Goal: Information Seeking & Learning: Learn about a topic

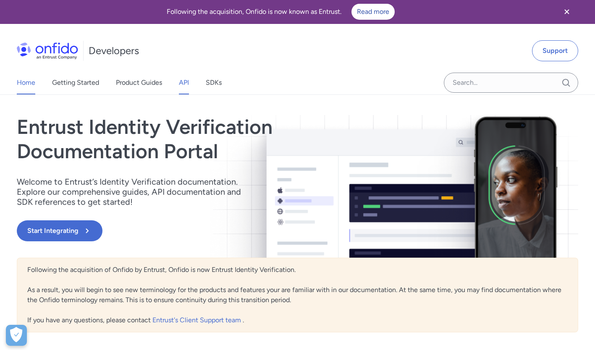
click at [183, 84] on link "API" at bounding box center [184, 83] width 10 height 24
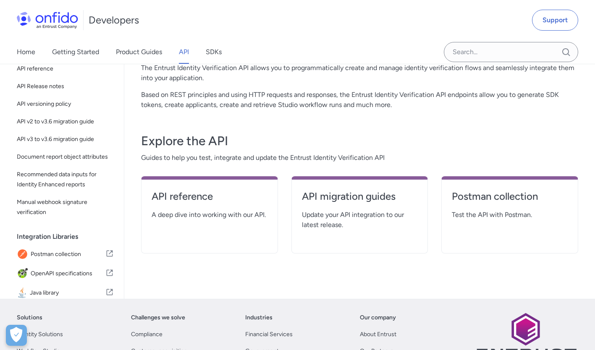
scroll to position [82, 0]
click at [184, 199] on h4 "API reference" at bounding box center [210, 196] width 116 height 13
select select "http"
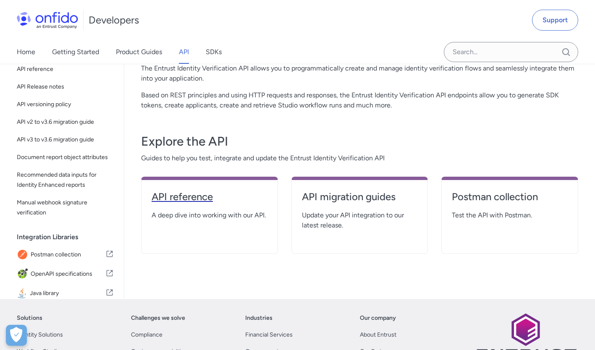
select select "http"
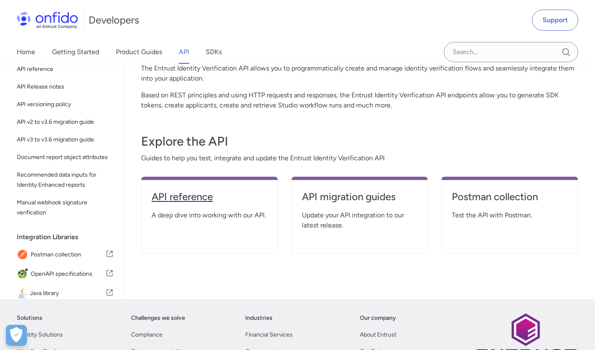
select select "http"
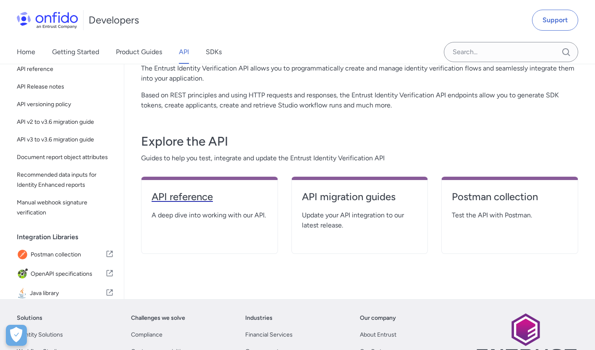
select select "http"
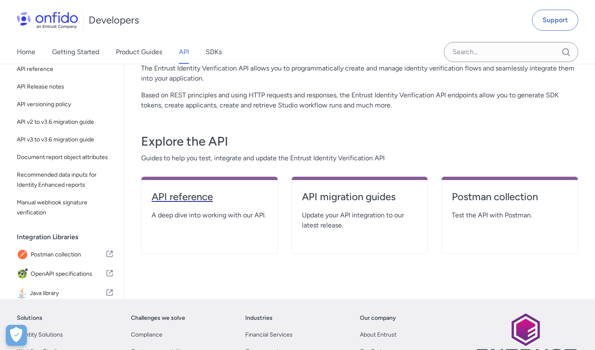
select select "http"
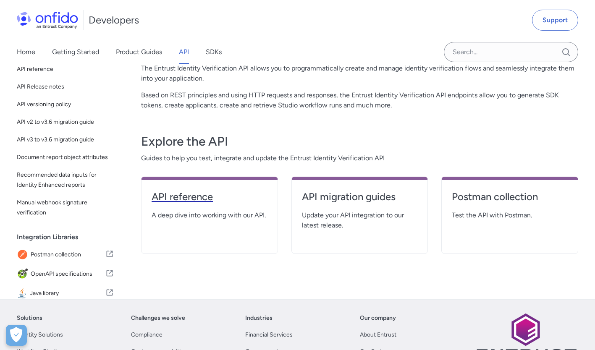
select select "http"
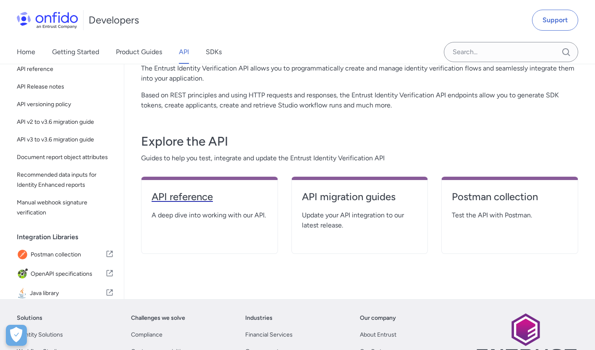
select select "http"
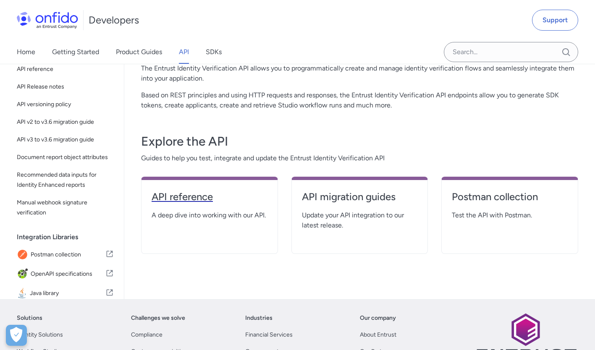
select select "http"
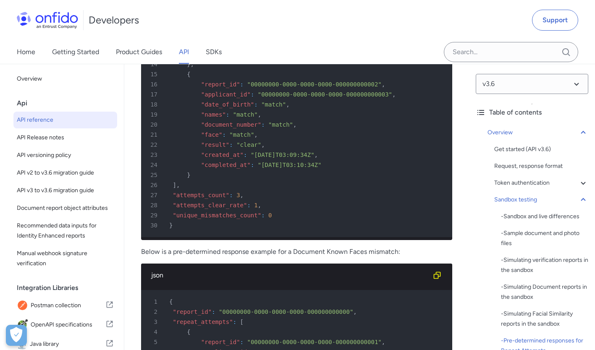
scroll to position [5021, 0]
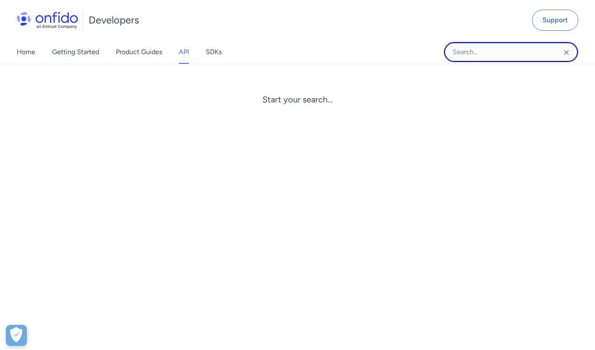
click at [460, 57] on input "Onfido search input field" at bounding box center [511, 52] width 134 height 20
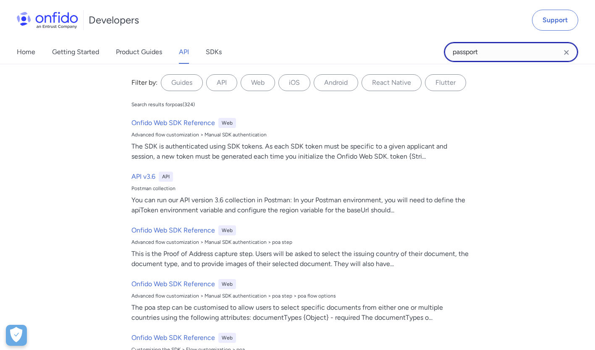
type input "passport"
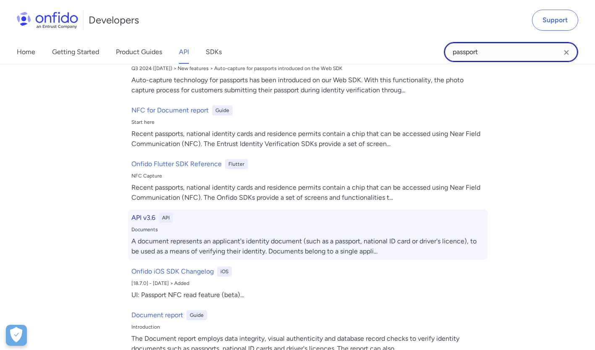
scroll to position [67, 0]
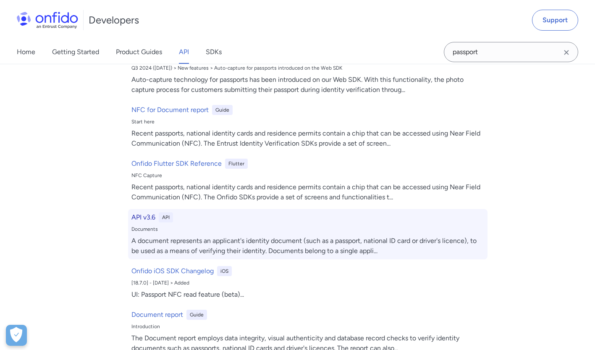
click at [235, 241] on div "A document represents an applicant's identity document (such as a passport, nat…" at bounding box center [307, 246] width 353 height 20
click at [144, 216] on h6 "API v3.6" at bounding box center [143, 217] width 24 height 10
click at [304, 235] on div "API v3.6 API Documents A document represents an applicant's identity document (…" at bounding box center [307, 234] width 359 height 50
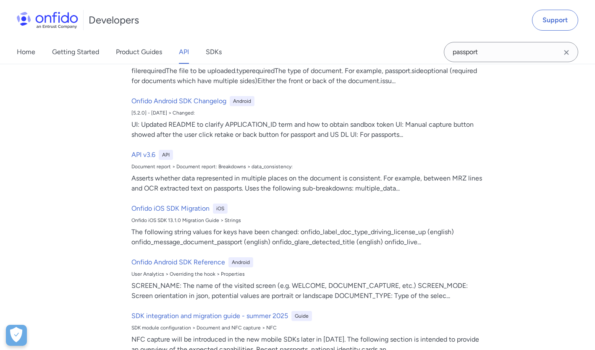
scroll to position [1043, 0]
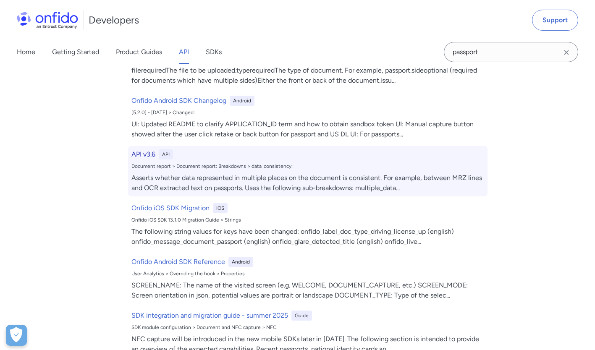
click at [146, 171] on div "API v3.6 API Document report > Document report: Breakdowns > data_consistency: …" at bounding box center [307, 171] width 359 height 50
